Goal: Share content: Share content

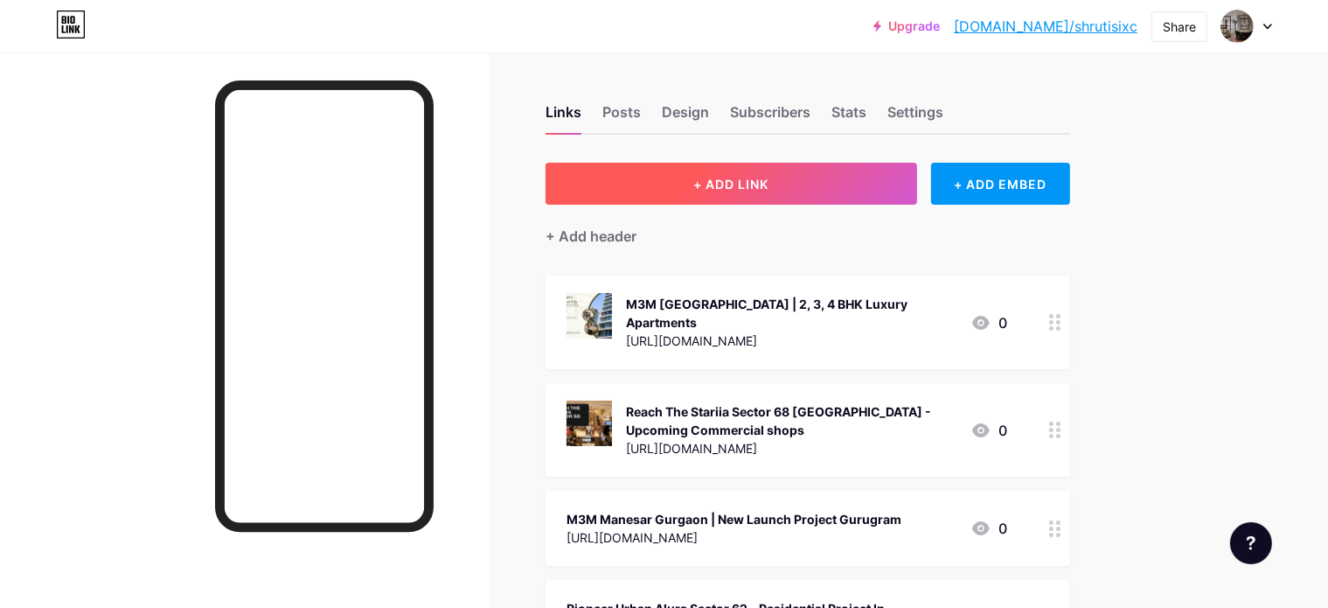
click at [780, 170] on button "+ ADD LINK" at bounding box center [732, 184] width 372 height 42
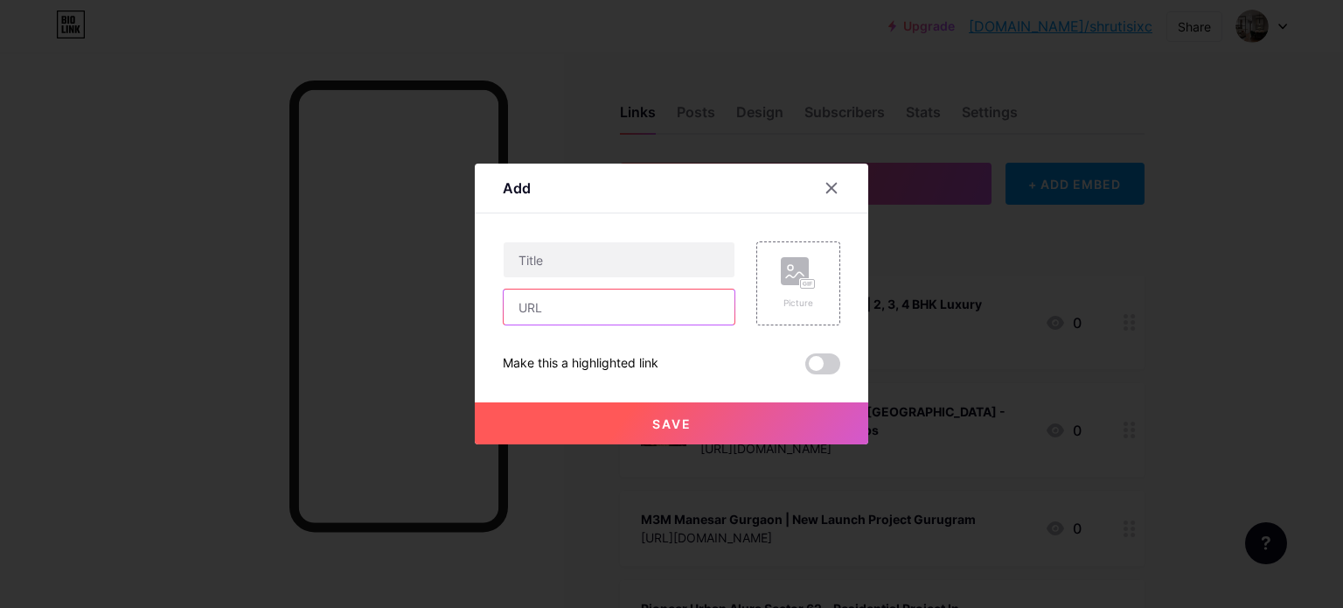
click at [615, 313] on input "text" at bounding box center [619, 306] width 231 height 35
paste input "[URL][DOMAIN_NAME]"
type input "[URL][DOMAIN_NAME]"
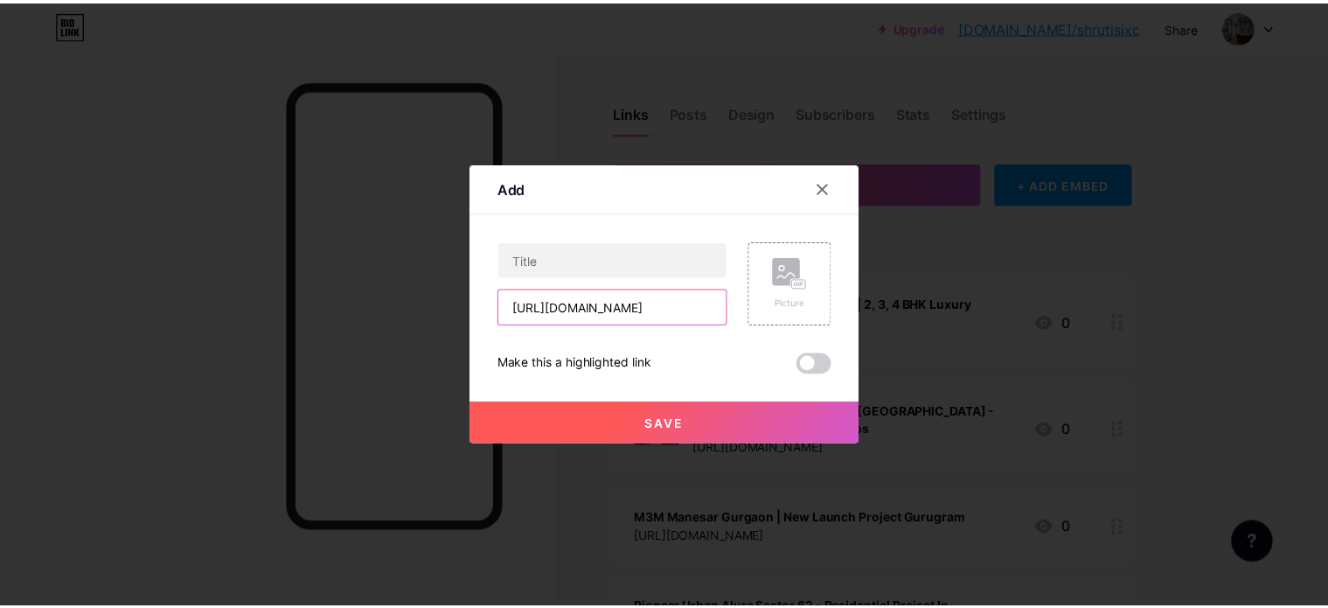
scroll to position [0, 0]
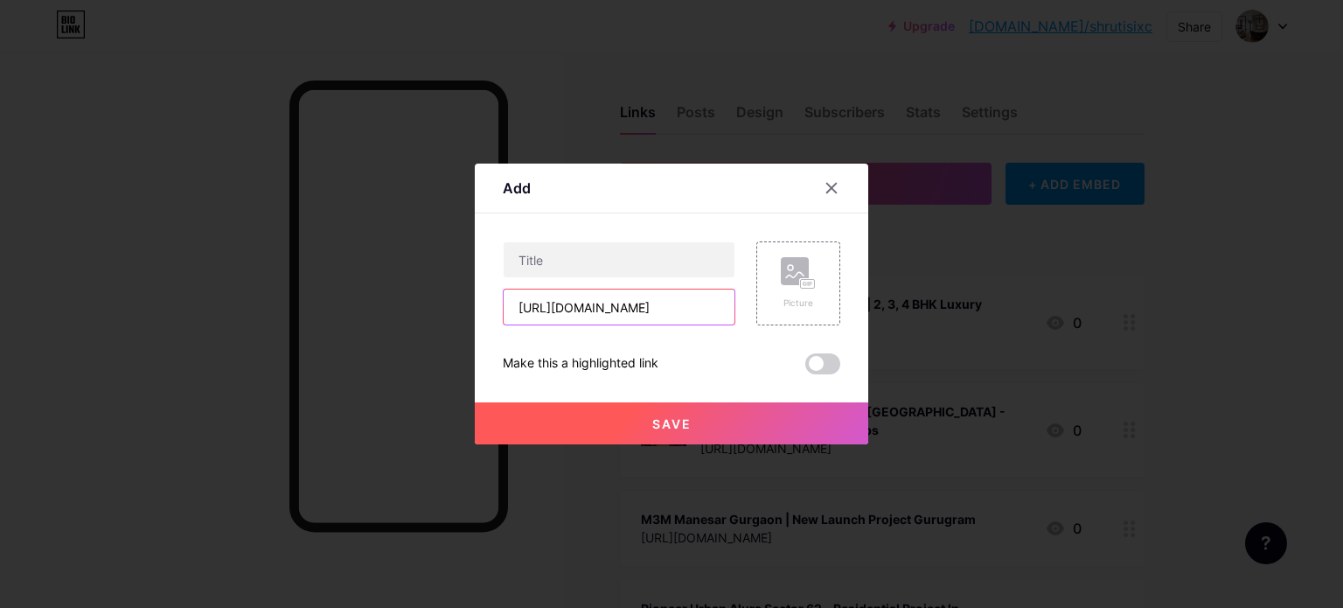
click at [602, 311] on input "[URL][DOMAIN_NAME]" at bounding box center [619, 306] width 231 height 35
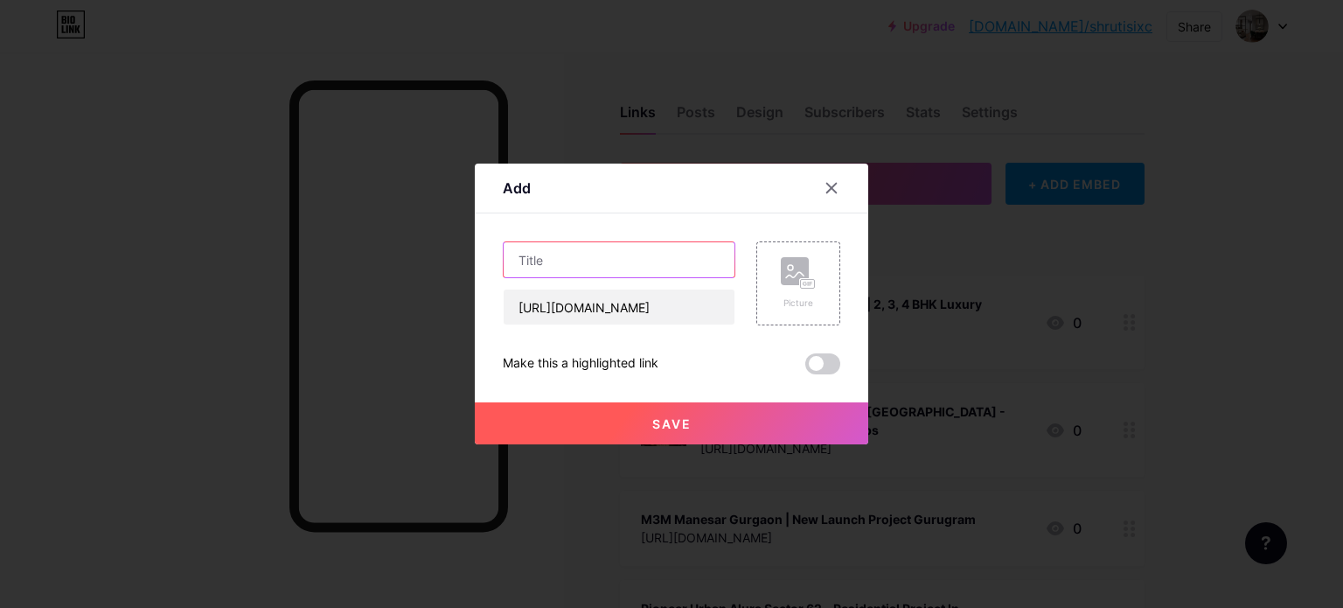
click at [640, 268] on input "text" at bounding box center [619, 259] width 231 height 35
paste input "Emaar Sector 86 [GEOGRAPHIC_DATA]"
type input "Emaar Sector 86 [GEOGRAPHIC_DATA]"
click at [786, 288] on icon at bounding box center [798, 273] width 35 height 32
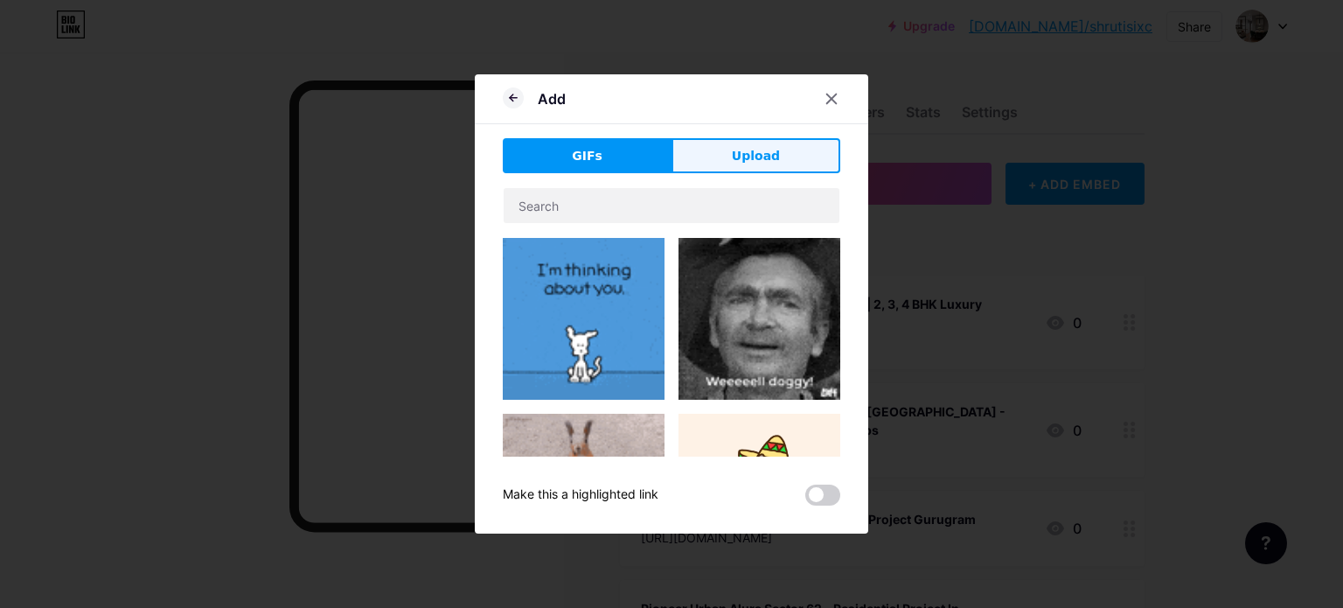
click at [776, 152] on button "Upload" at bounding box center [755, 155] width 169 height 35
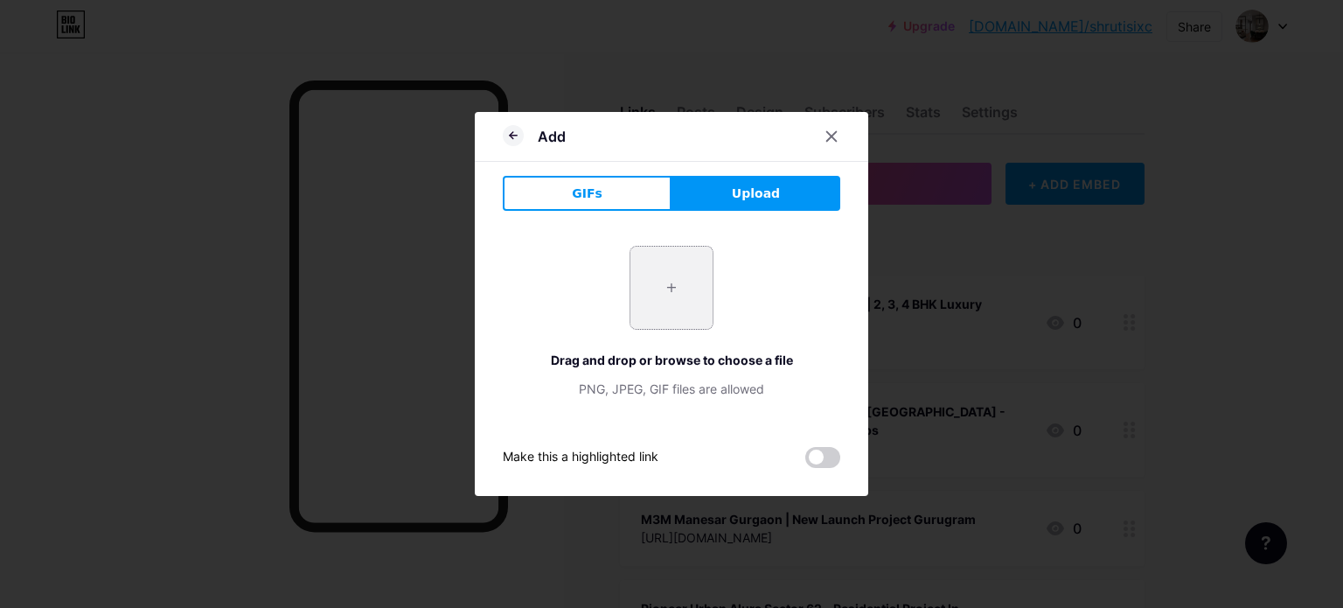
click at [654, 286] on input "file" at bounding box center [671, 288] width 82 height 82
type input "C:\fakepath\Emaar Sector 86 [GEOGRAPHIC_DATA]png"
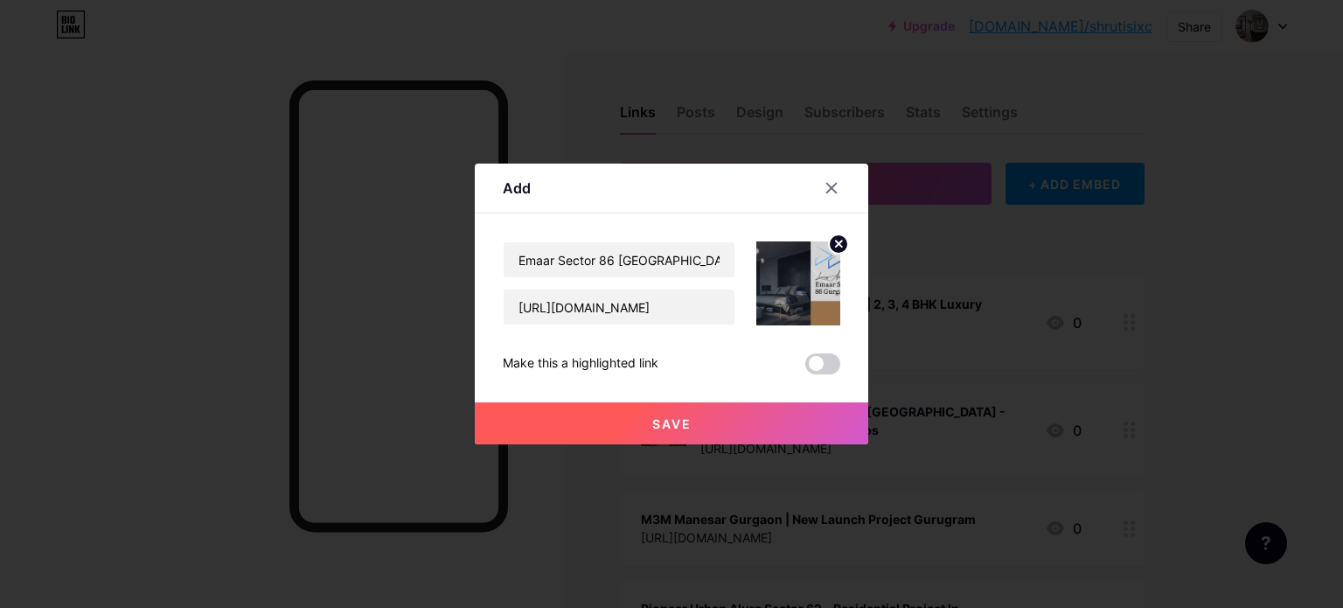
click at [822, 412] on button "Save" at bounding box center [671, 423] width 393 height 42
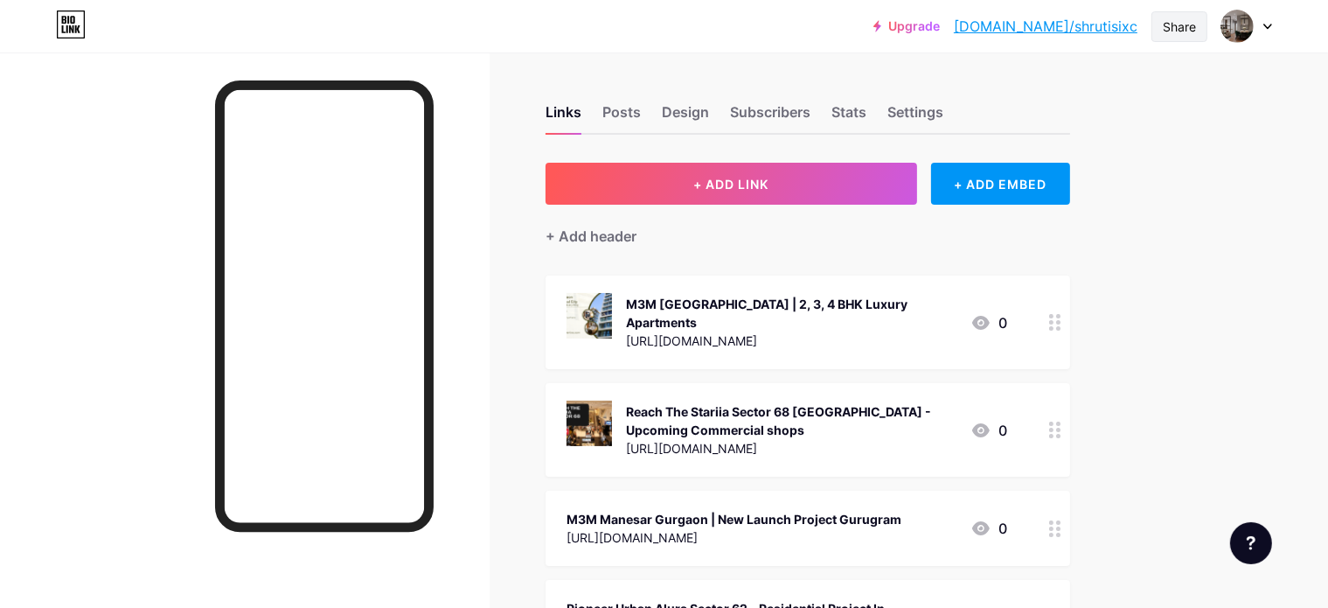
click at [1185, 34] on div "Share" at bounding box center [1179, 26] width 33 height 18
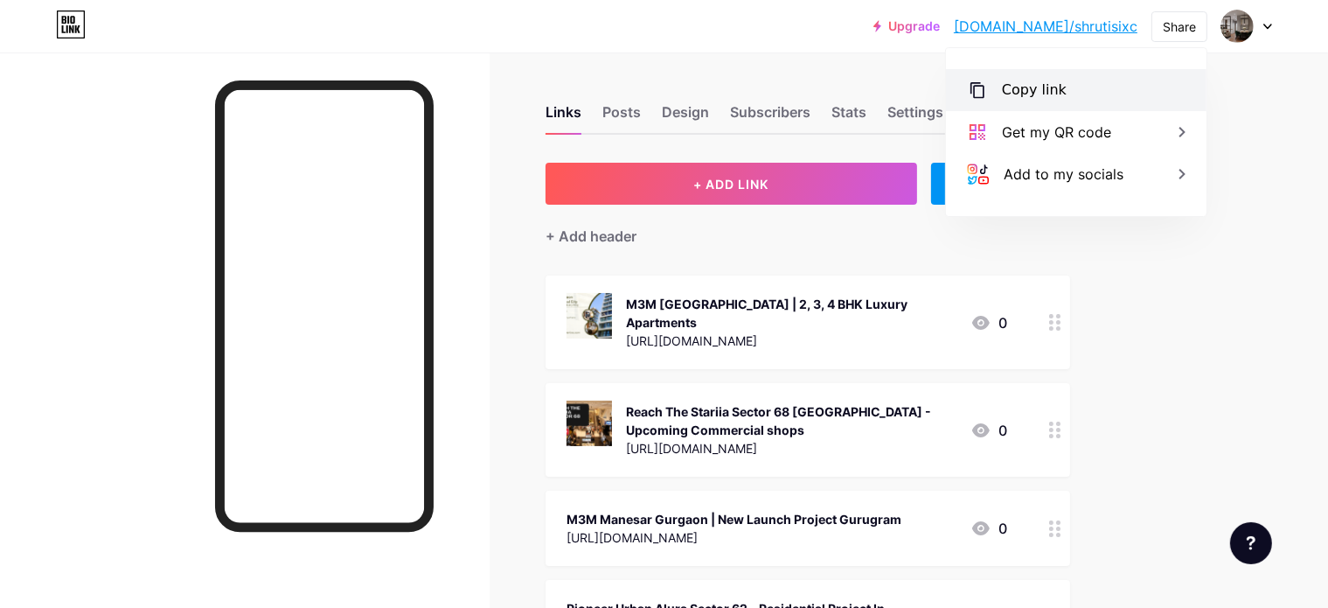
click at [1006, 101] on div "Copy link" at bounding box center [1076, 90] width 261 height 42
